Goal: Book appointment/travel/reservation

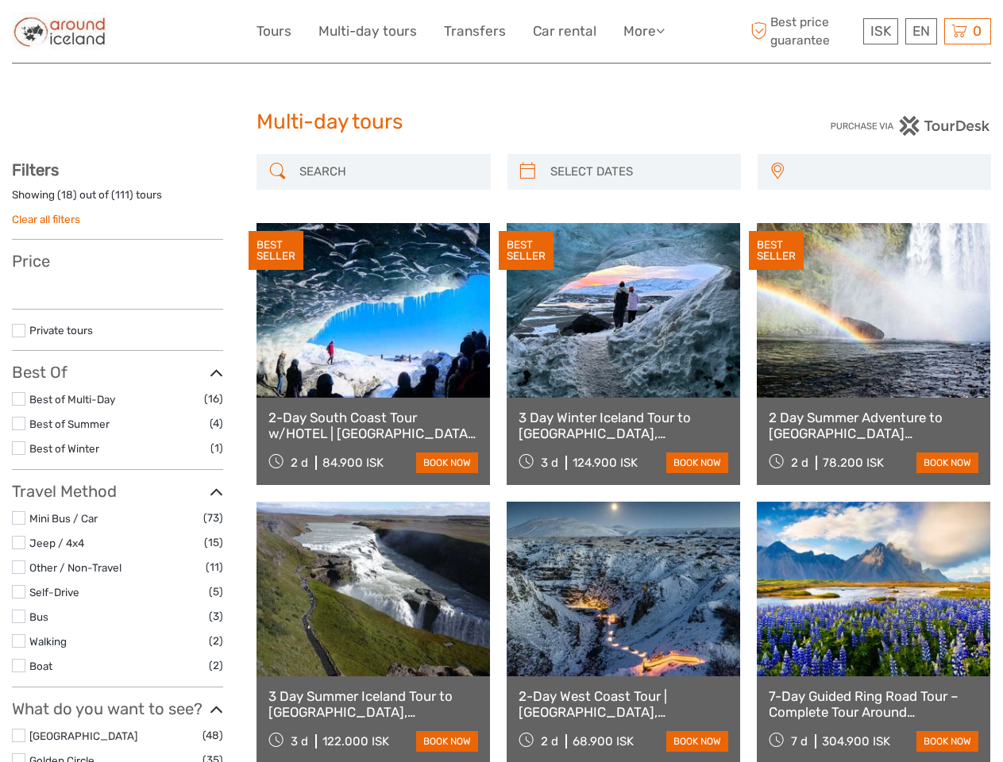
select select
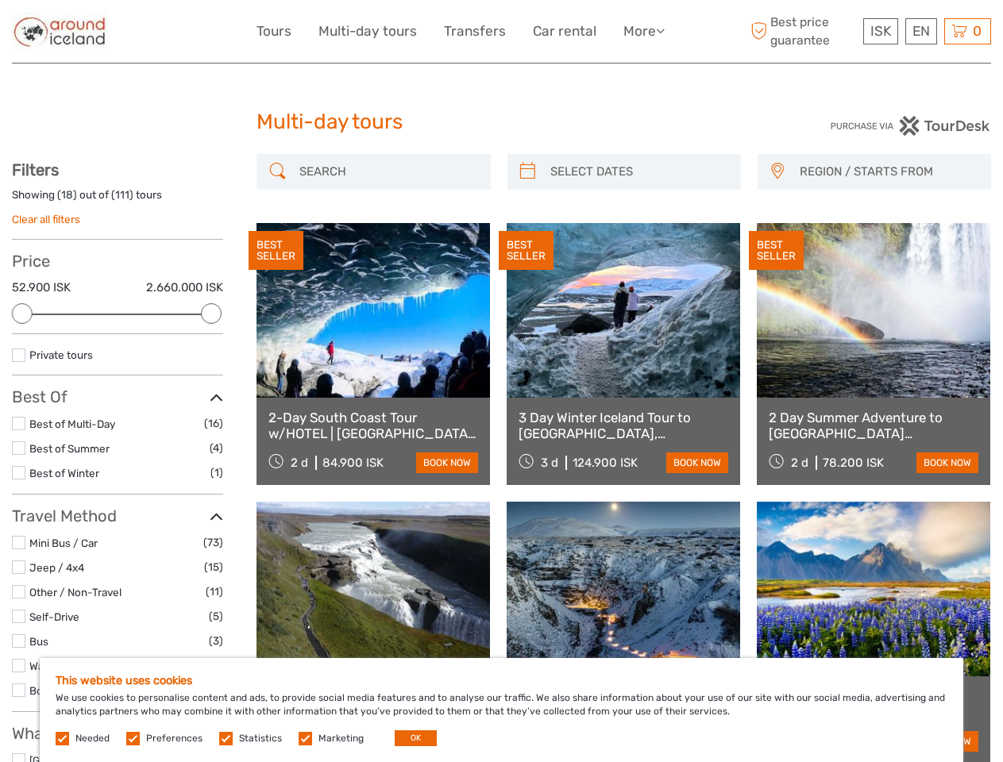
click at [642, 31] on link "More" at bounding box center [643, 31] width 41 height 23
click at [662, 30] on icon at bounding box center [660, 31] width 9 height 14
click at [880, 31] on span "ISK" at bounding box center [880, 31] width 21 height 16
click at [920, 31] on div "EN English Español Deutsch" at bounding box center [921, 31] width 32 height 26
click at [967, 31] on div "0 Items Total 0 ISK Checkout The shopping cart is empty." at bounding box center [967, 31] width 47 height 26
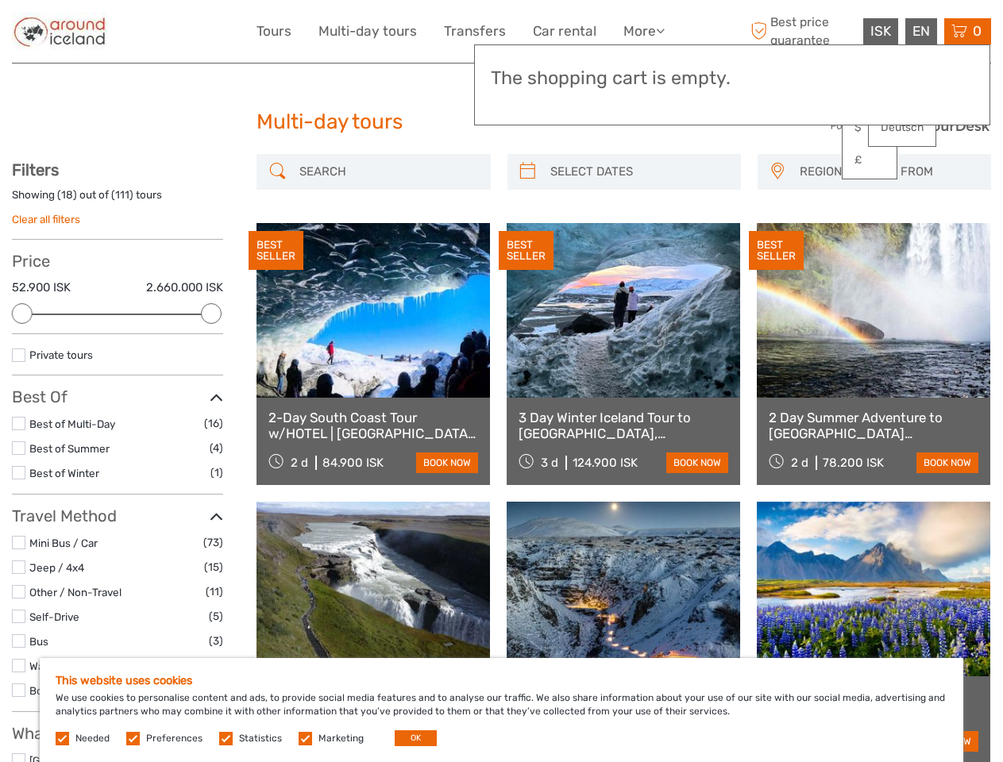
click at [22, 314] on div at bounding box center [22, 313] width 21 height 21
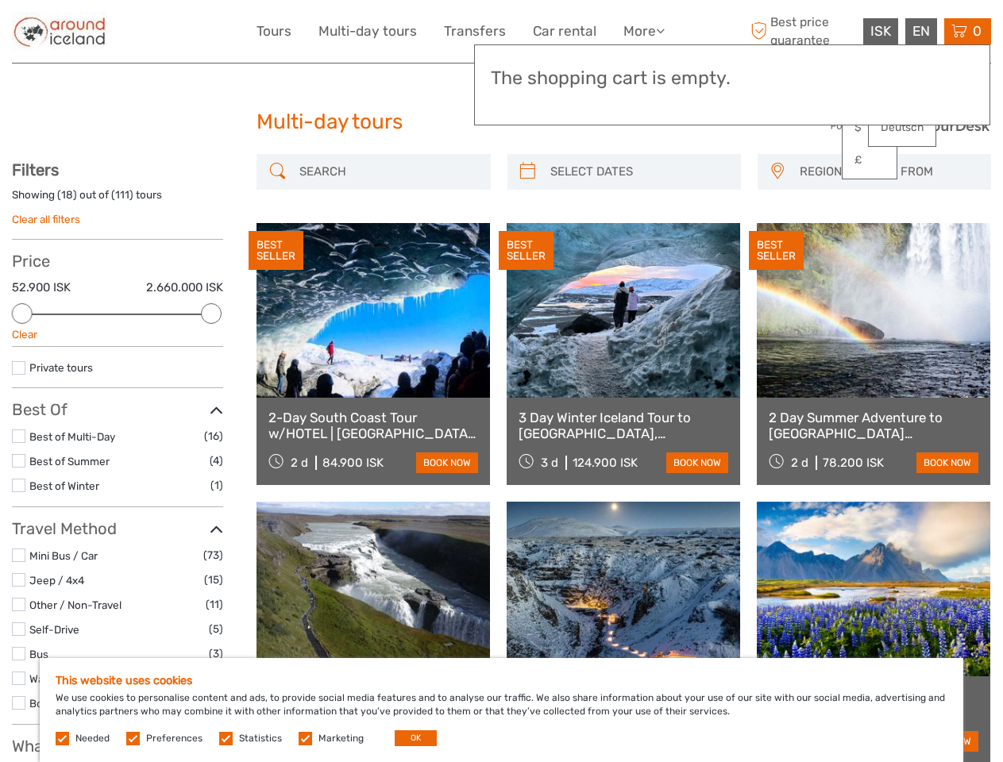
click at [211, 359] on div "Private tours" at bounding box center [117, 373] width 211 height 29
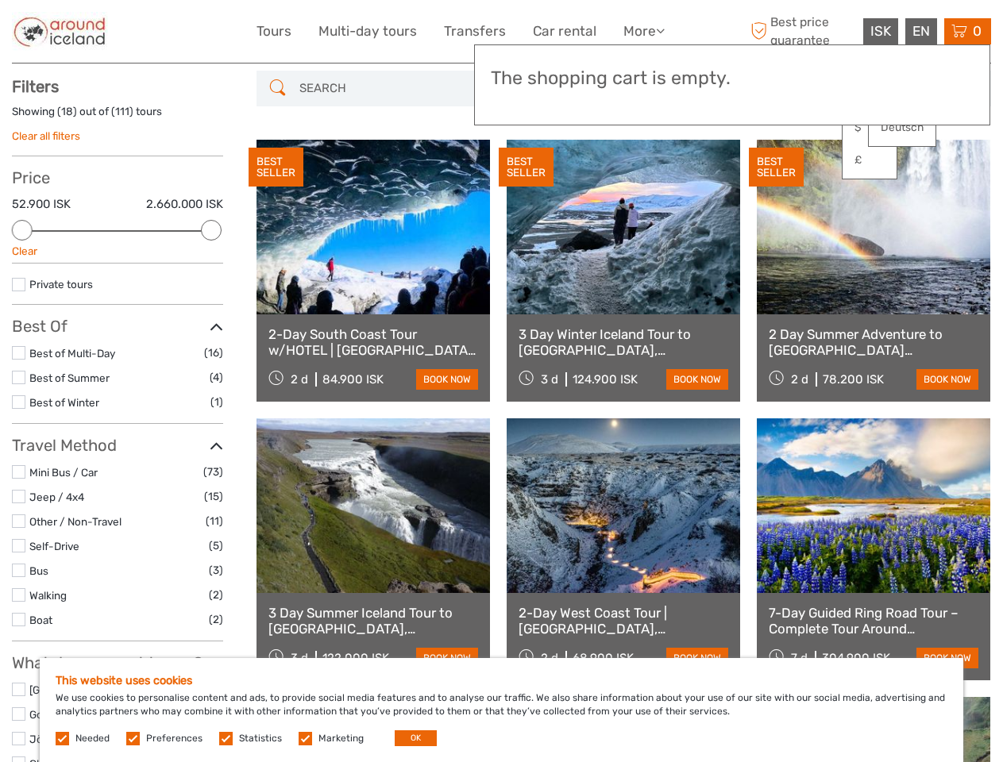
click at [527, 172] on div "BEST SELLER" at bounding box center [526, 168] width 55 height 40
click at [638, 172] on link at bounding box center [623, 227] width 233 height 175
click at [777, 172] on div "BEST SELLER" at bounding box center [776, 168] width 55 height 40
